Goal: Find specific page/section: Find specific page/section

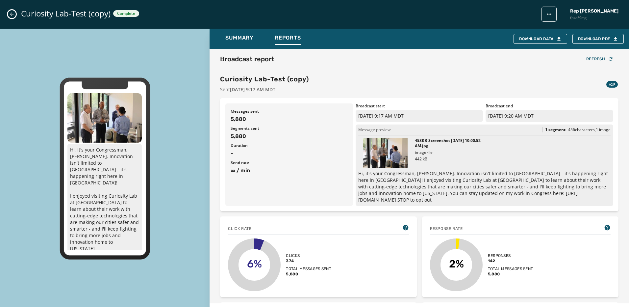
scroll to position [56, 0]
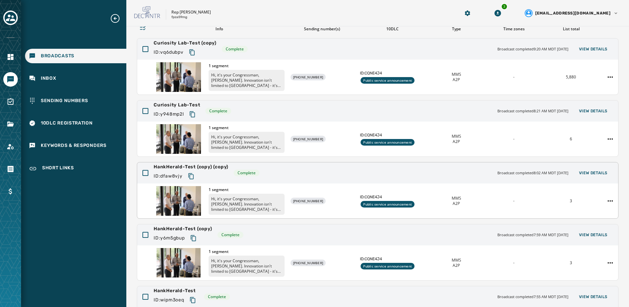
scroll to position [43, 0]
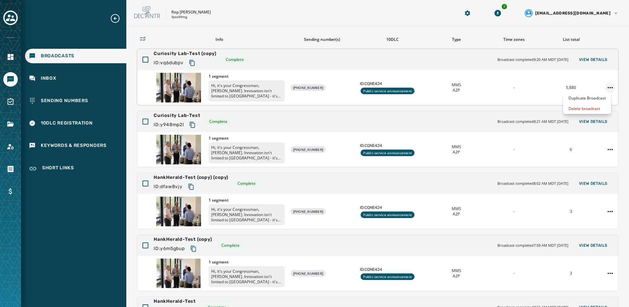
click at [603, 87] on html "Broadcasts Inbox Sending Numbers 10DLC Registration Keywords & Responders Short…" at bounding box center [314, 153] width 629 height 307
click at [186, 81] on html "Broadcasts Inbox Sending Numbers 10DLC Registration Keywords & Responders Short…" at bounding box center [314, 153] width 629 height 307
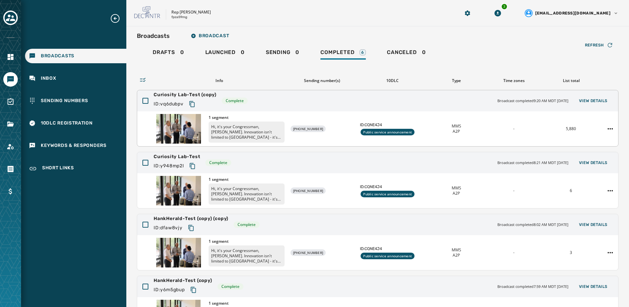
scroll to position [0, 0]
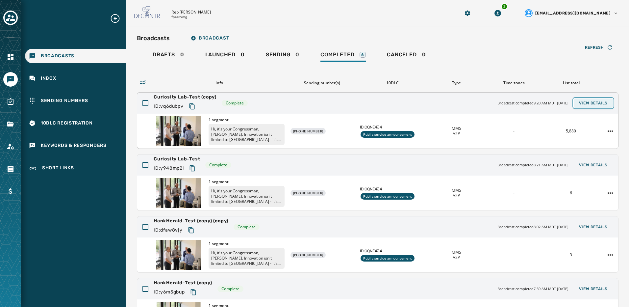
click at [575, 105] on button "View Details" at bounding box center [593, 102] width 39 height 9
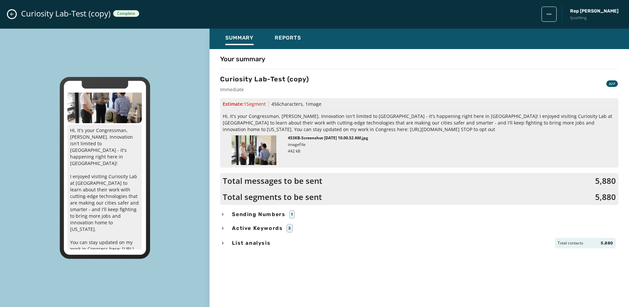
scroll to position [29, 0]
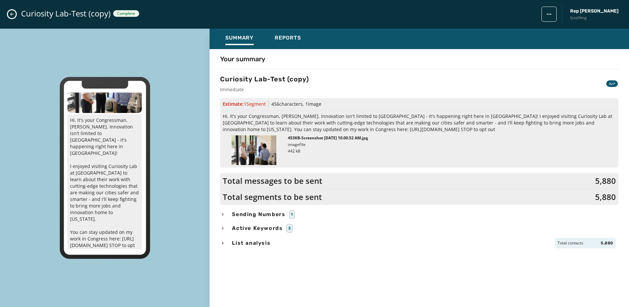
click at [11, 11] on button "Close admin drawer" at bounding box center [12, 14] width 8 height 8
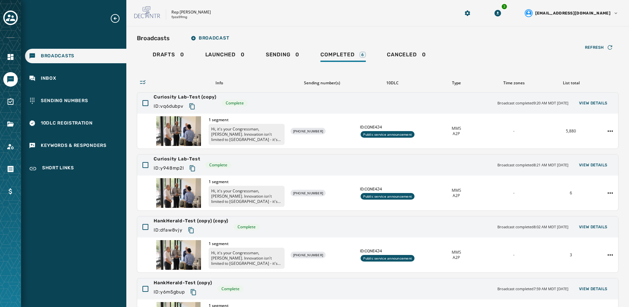
click at [115, 19] on icon "Expand sub nav menu" at bounding box center [115, 18] width 11 height 11
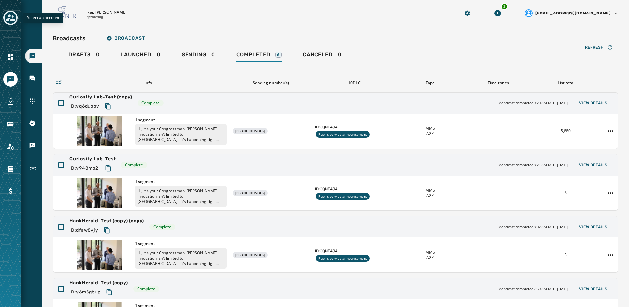
click at [10, 15] on icon "Toggle account select drawer" at bounding box center [10, 17] width 9 height 7
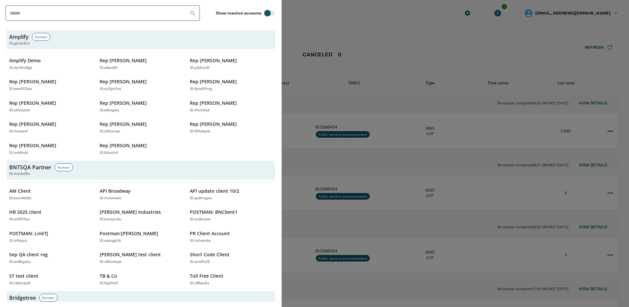
click at [345, 34] on div at bounding box center [314, 153] width 629 height 307
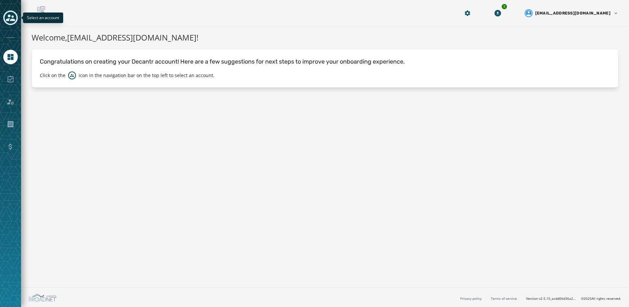
click at [12, 19] on icon "Toggle account select drawer" at bounding box center [10, 17] width 9 height 7
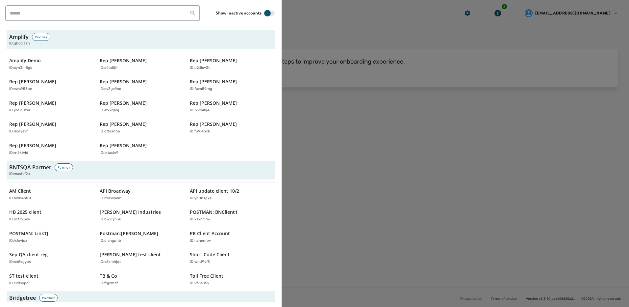
click at [304, 122] on div at bounding box center [314, 153] width 629 height 307
